Goal: Task Accomplishment & Management: Manage account settings

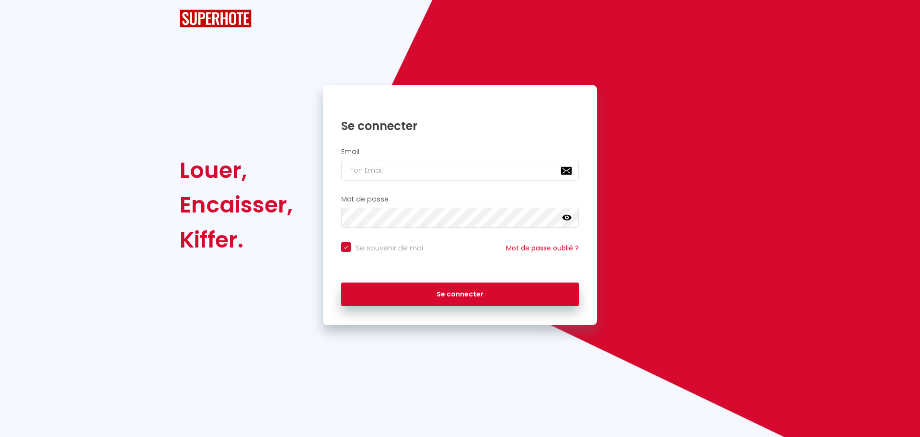
checkbox input "true"
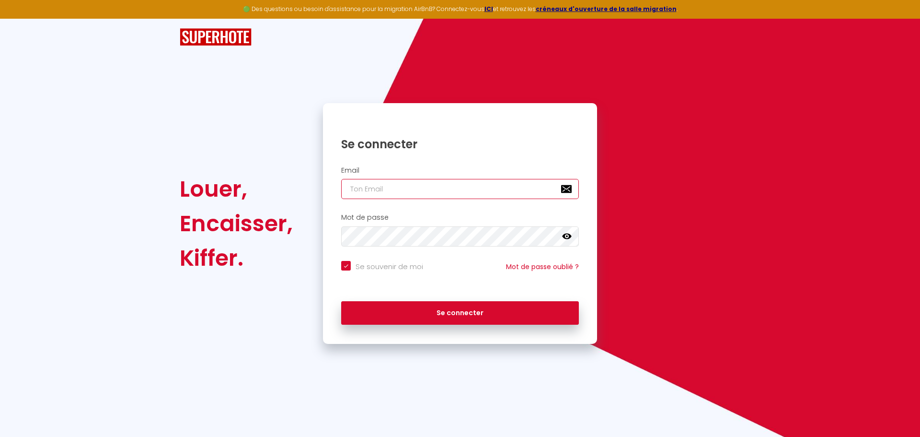
click at [371, 192] on input "email" at bounding box center [460, 189] width 238 height 20
type input "s"
checkbox input "true"
type input "sa"
checkbox input "true"
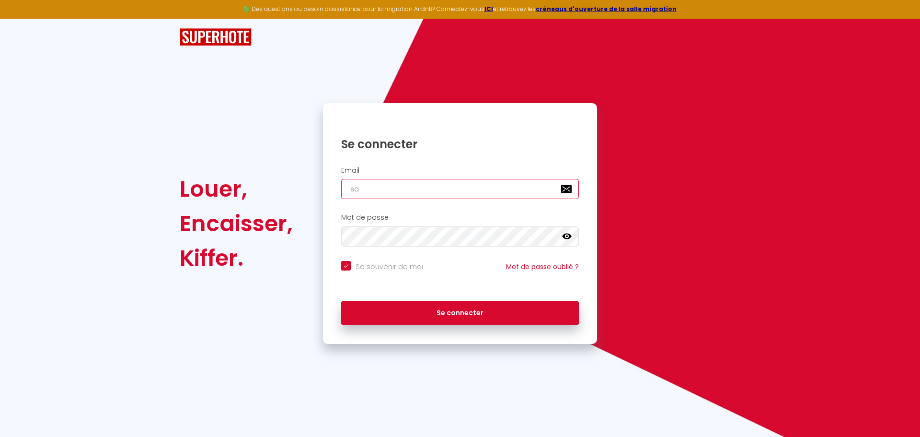
type input "sar"
checkbox input "true"
type input "sarl"
checkbox input "true"
type input "sarl."
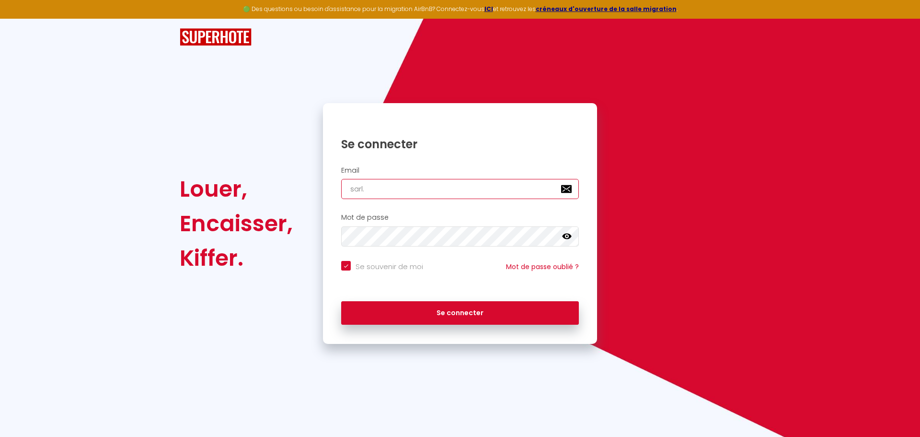
checkbox input "true"
type input "sarl.g"
checkbox input "true"
type input "[DOMAIN_NAME]"
checkbox input "true"
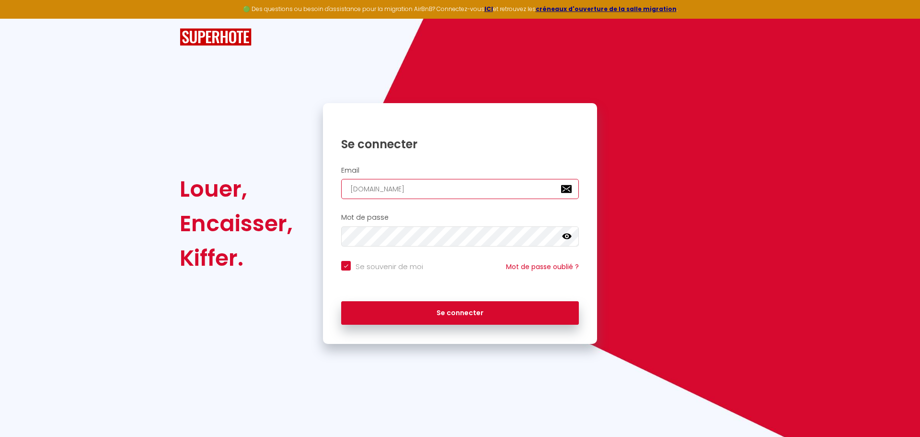
type input "sarl.gra"
checkbox input "true"
type input "sarl.gran"
checkbox input "true"
type input "sarl.granv"
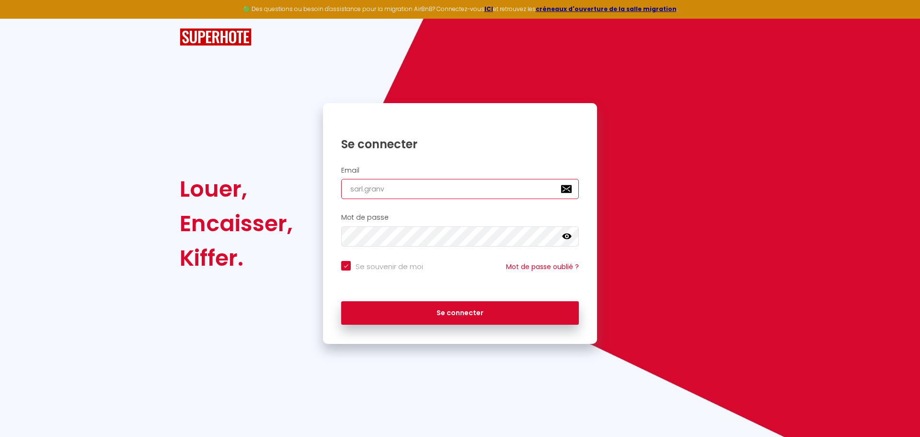
checkbox input "true"
type input "sarl.granvi"
checkbox input "true"
type input "sarl.[PERSON_NAME]"
checkbox input "true"
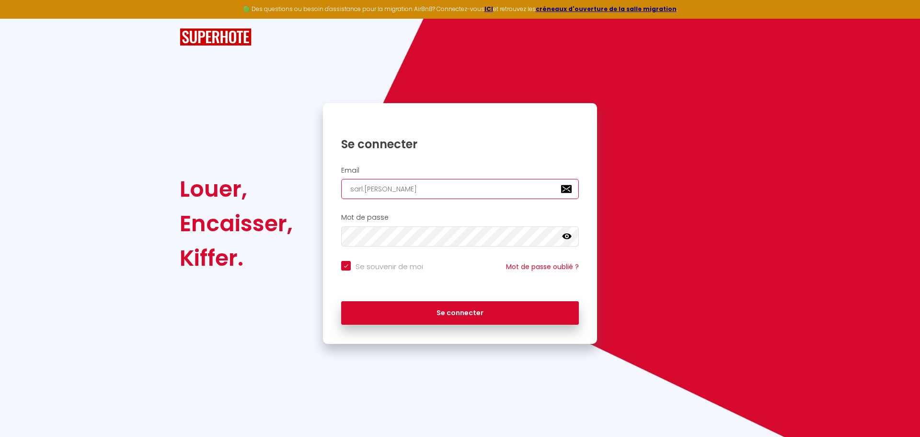
type input "sarl.[PERSON_NAME]"
checkbox input "true"
type input "sarl.granville"
checkbox input "true"
type input "sarl.granville."
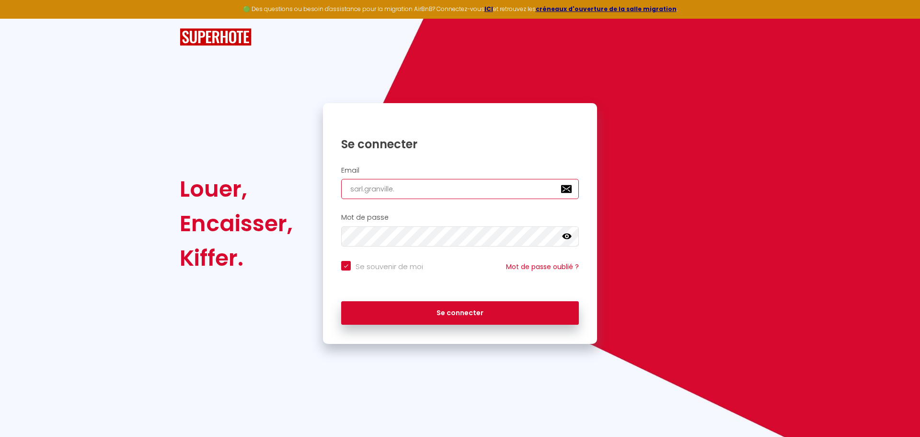
checkbox input "true"
type input "sarl.granville.c"
checkbox input "true"
type input "[DOMAIN_NAME]"
checkbox input "true"
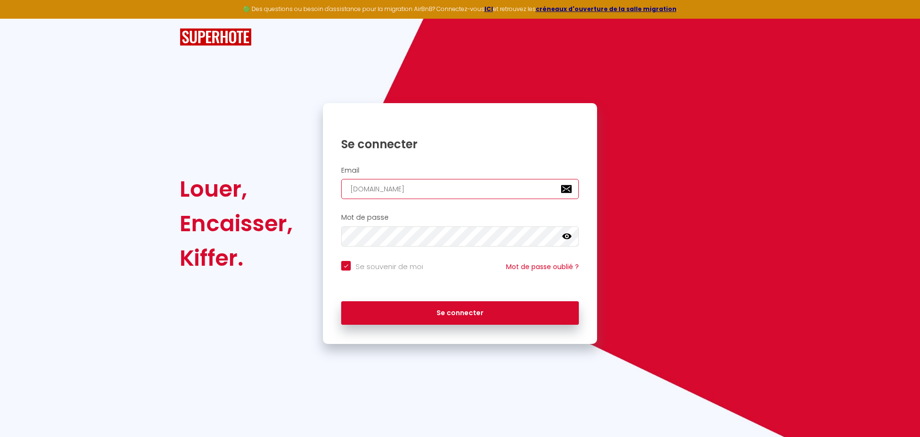
type input "[DOMAIN_NAME]"
checkbox input "true"
type input "sarl.granville.carn"
checkbox input "true"
type input "sarl.granville.carno"
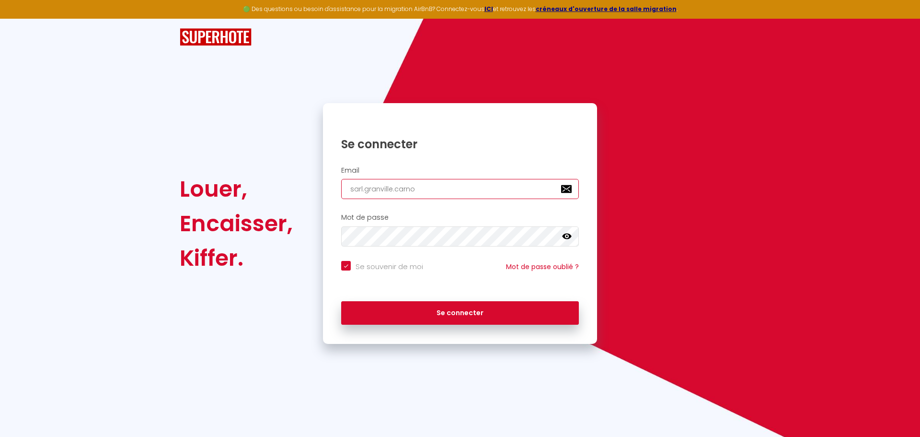
checkbox input "true"
type input "sarl.granville.carnon"
checkbox input "true"
type input "sarl.granville.carnon@"
checkbox input "true"
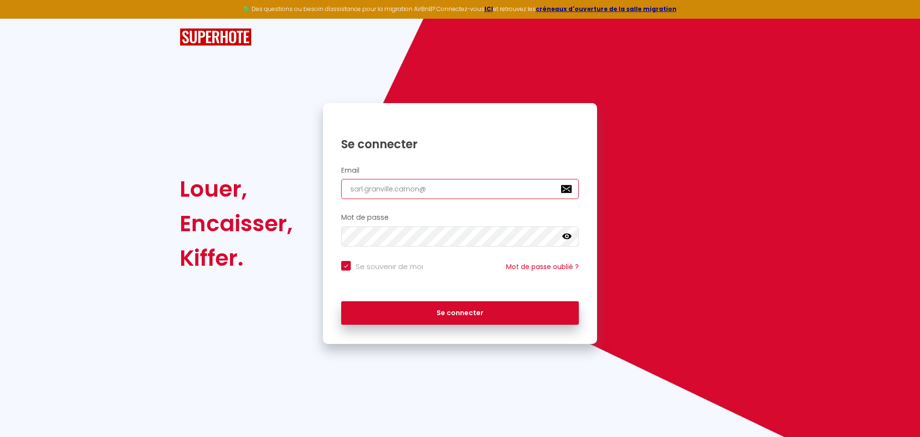
type input "sarl.granville.carnon@g"
checkbox input "true"
type input "sarl.granville.carnon@gm"
checkbox input "true"
type input "sarl.granville.carnon@gma"
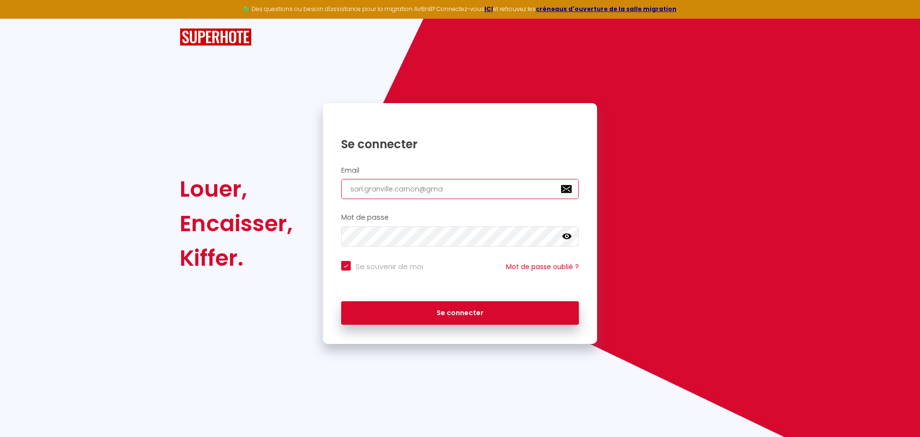
checkbox input "true"
type input "sarl.granville.carnon@gmai"
checkbox input "true"
type input "[EMAIL_ADDRESS]"
checkbox input "true"
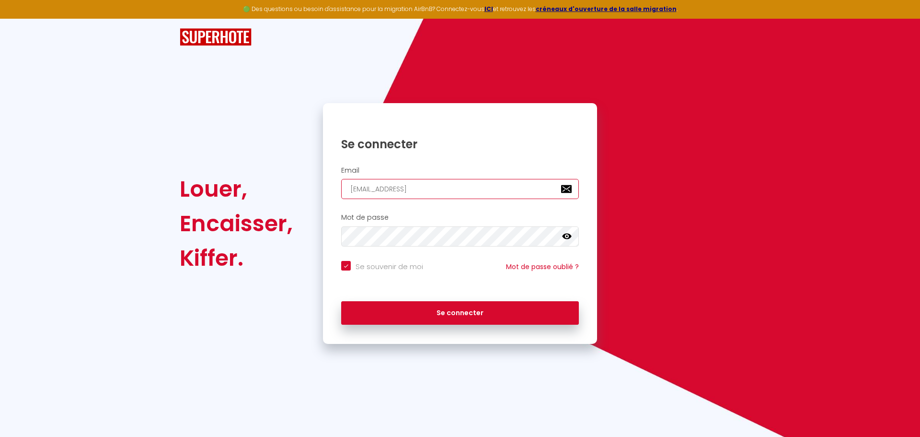
type input "[EMAIL_ADDRESS]."
checkbox input "true"
type input "sarl.granville.carnon@gmail.c"
checkbox input "true"
type input "[EMAIL_ADDRESS][DOMAIN_NAME]"
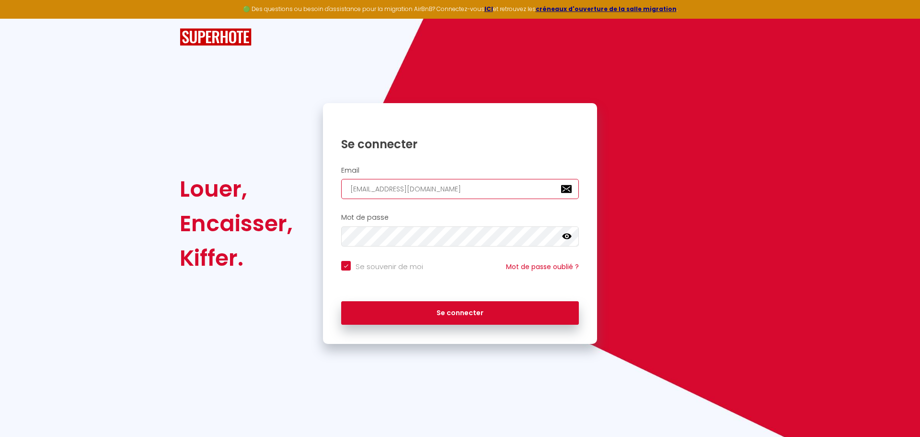
checkbox input "true"
type input "[EMAIL_ADDRESS][DOMAIN_NAME]"
checkbox input "true"
type input "[EMAIL_ADDRESS][DOMAIN_NAME]"
click at [567, 235] on icon at bounding box center [567, 236] width 10 height 6
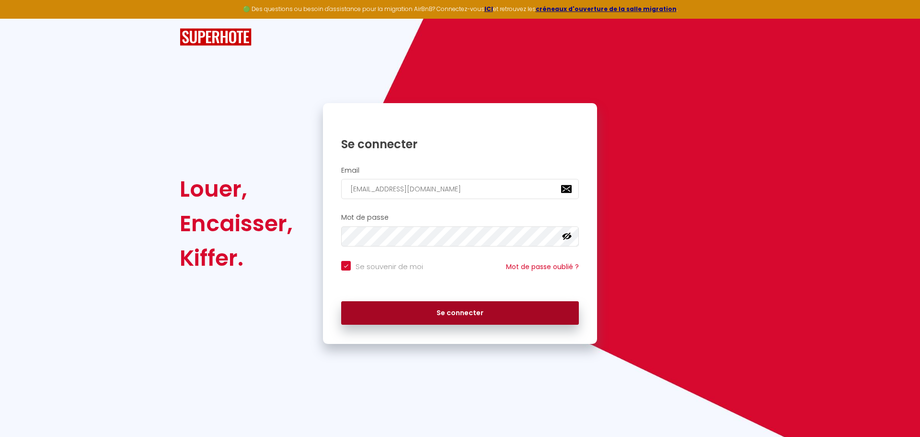
click at [461, 310] on button "Se connecter" at bounding box center [460, 313] width 238 height 24
checkbox input "true"
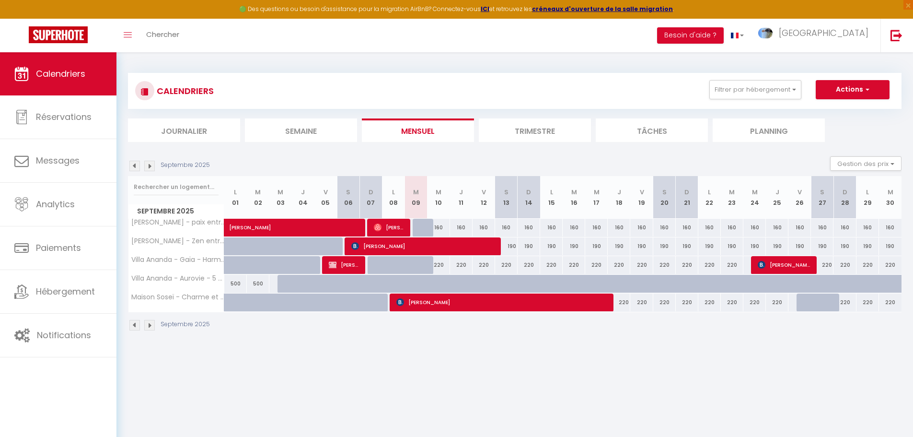
click at [151, 167] on img at bounding box center [149, 166] width 11 height 11
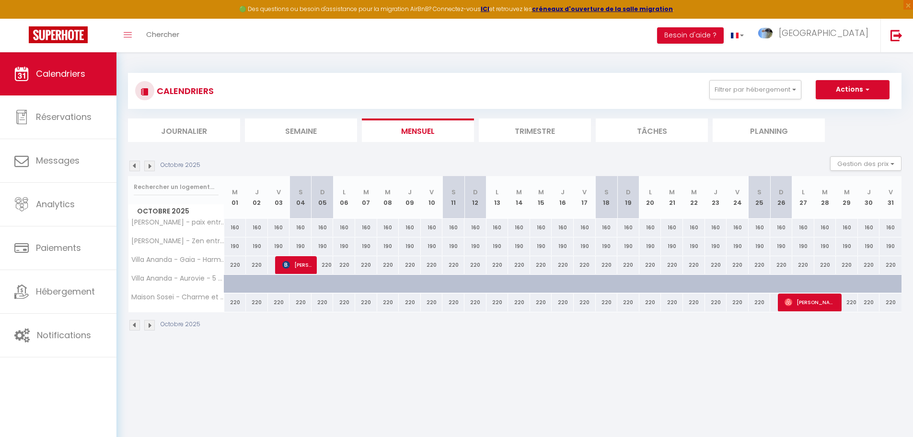
click at [151, 167] on img at bounding box center [149, 166] width 11 height 11
